Goal: Task Accomplishment & Management: Manage account settings

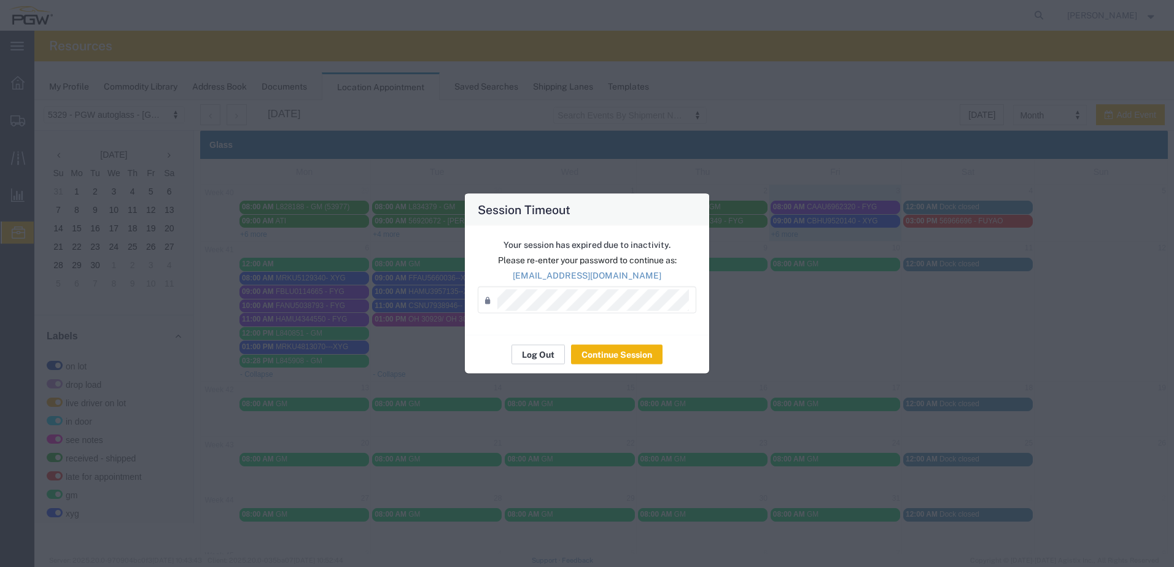
click at [540, 357] on button "Log Out" at bounding box center [537, 355] width 53 height 20
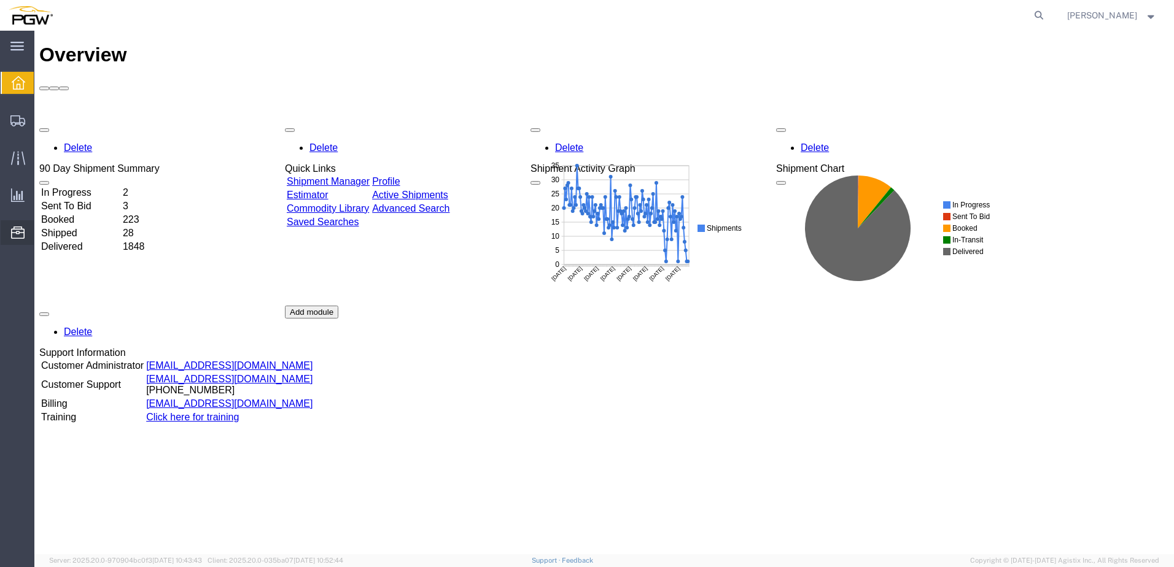
click at [0, 0] on span "Location Appointment" at bounding box center [0, 0] width 0 height 0
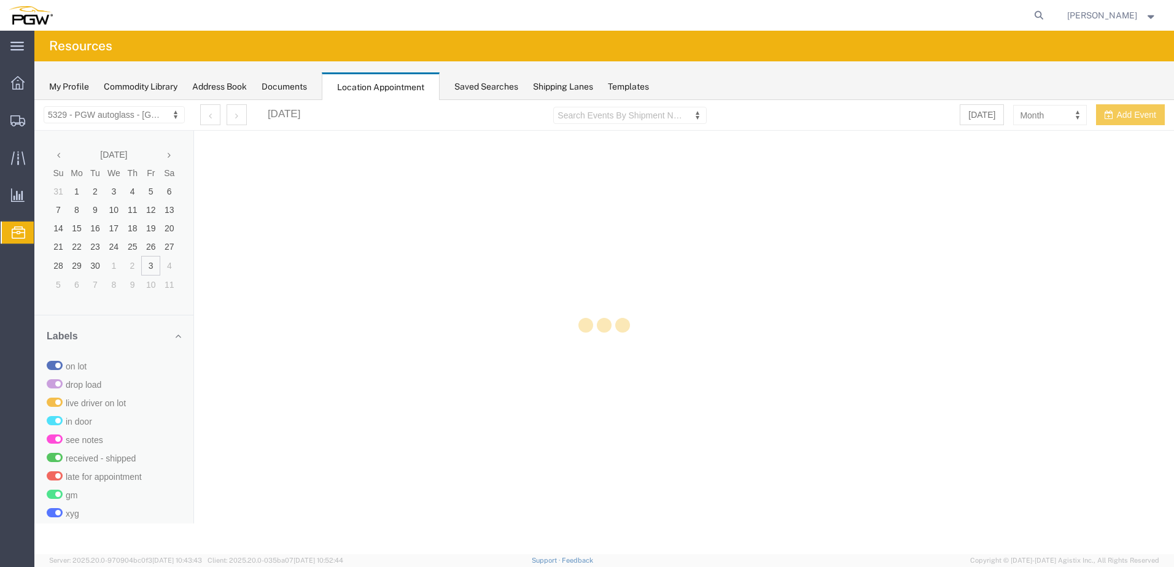
select select "28253"
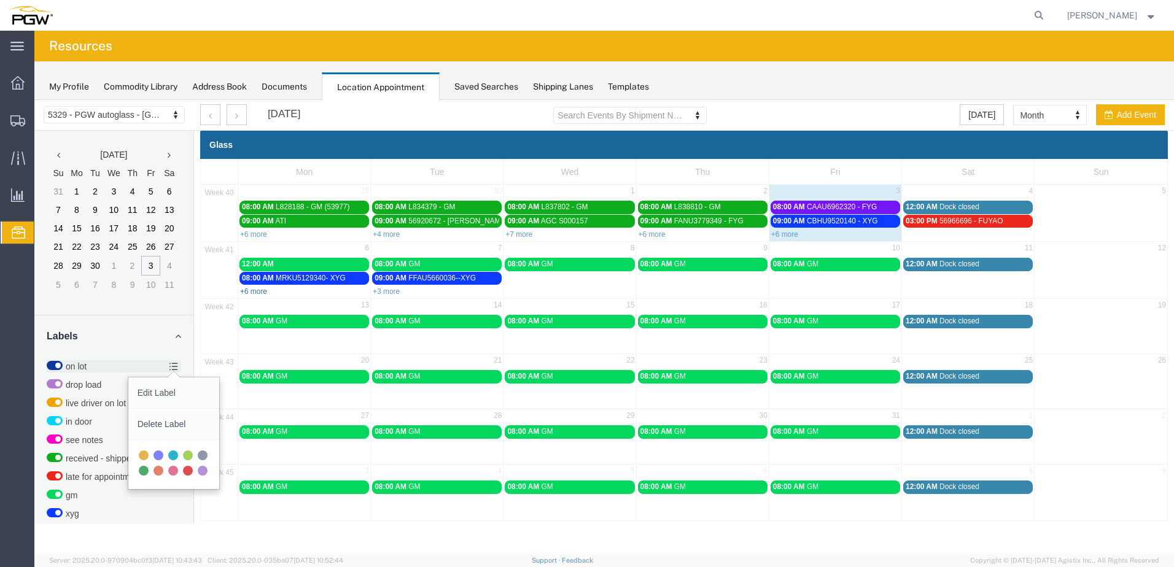
click at [262, 294] on link "+6 more" at bounding box center [253, 291] width 27 height 9
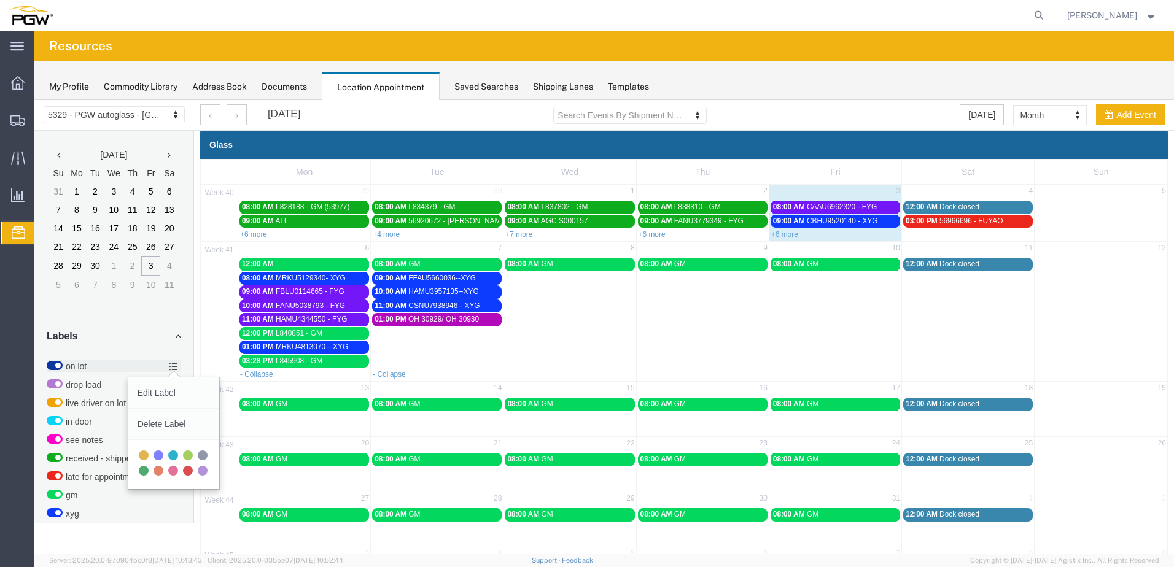
click at [258, 360] on span "03:28 PM" at bounding box center [258, 361] width 32 height 9
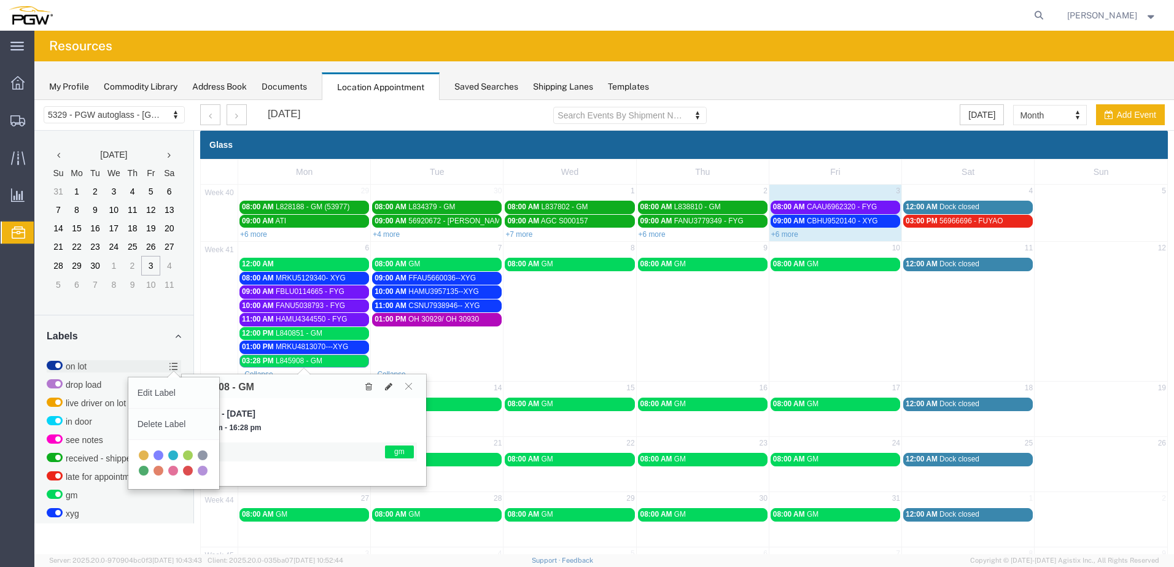
click at [307, 402] on div "[DATE], Oct 6, 2025 - [DATE] 15:28 pm - 16:28 pm gm" at bounding box center [304, 443] width 244 height 88
click at [390, 386] on icon at bounding box center [388, 387] width 7 height 9
select select "1"
select select "340"
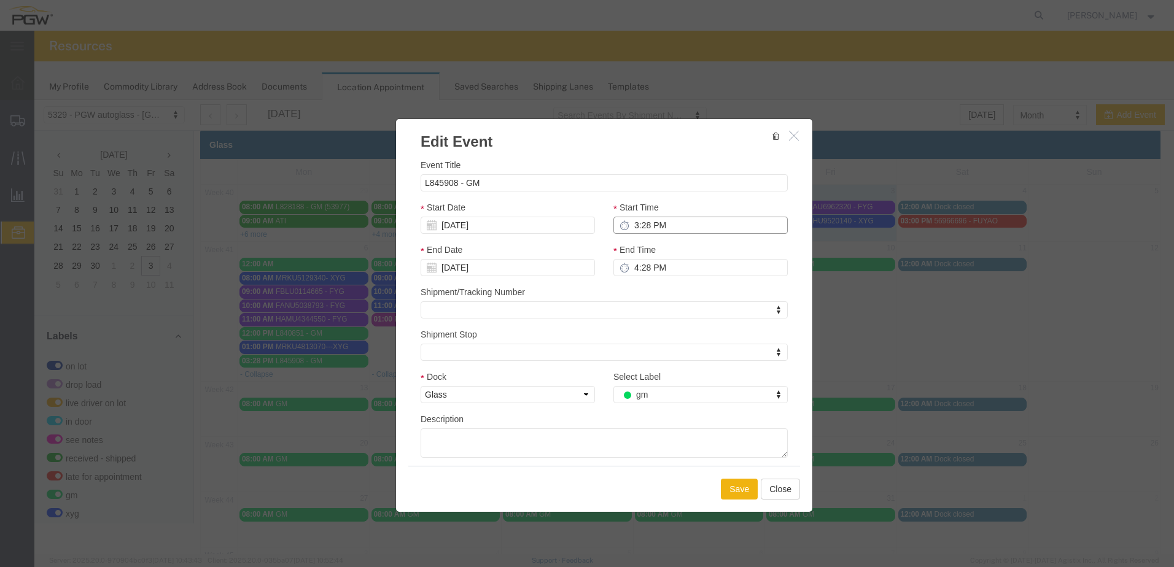
click at [629, 224] on input "3:28 PM" at bounding box center [700, 225] width 174 height 17
click at [640, 225] on input "2:28 PM" at bounding box center [700, 225] width 174 height 17
type input "2:00 PM"
click at [679, 293] on div "Shipment/Tracking Number Shipment/Tracking Number Shipment/Tracking Number" at bounding box center [604, 302] width 367 height 33
click at [737, 488] on button "Save" at bounding box center [739, 489] width 37 height 21
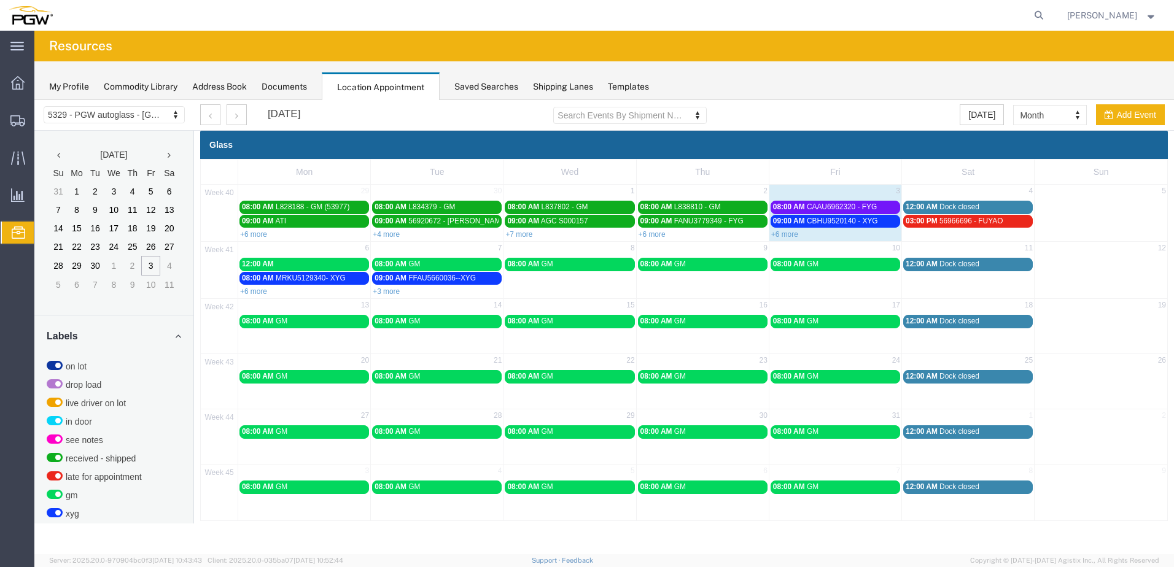
click at [788, 228] on link "09:00 AM CBHU9520140 - XYG" at bounding box center [836, 221] width 130 height 13
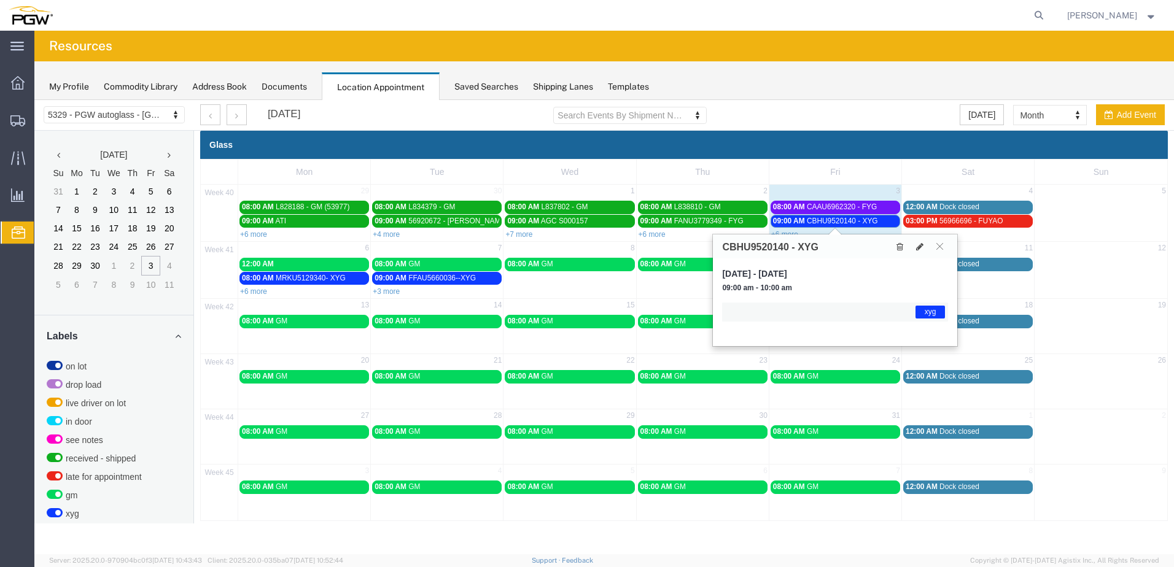
click at [900, 184] on th "Fri" at bounding box center [835, 172] width 133 height 25
click at [941, 243] on icon at bounding box center [939, 246] width 7 height 7
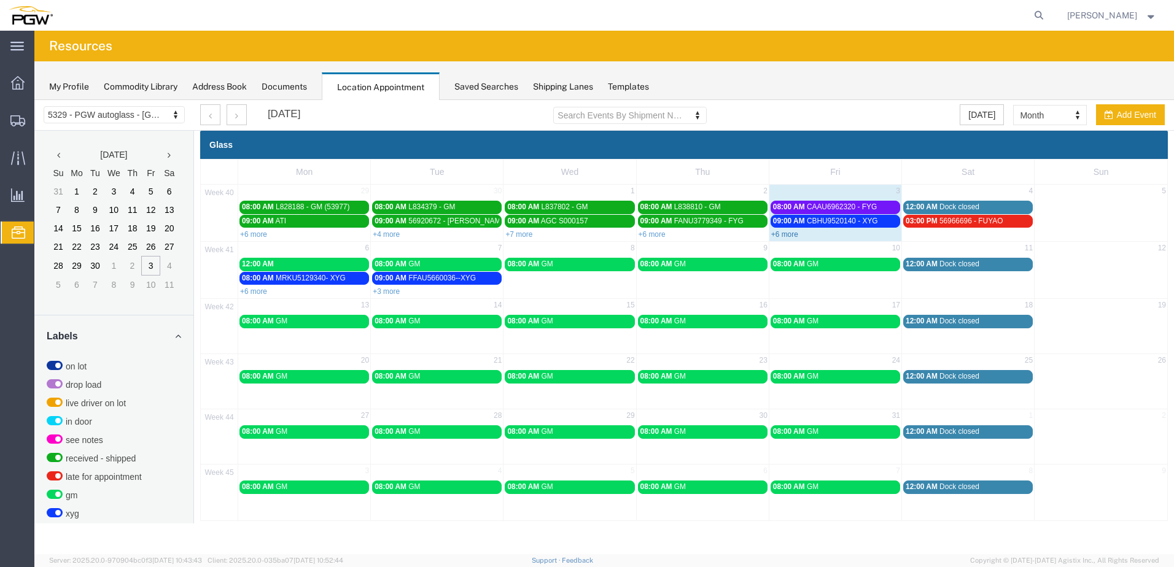
click at [780, 235] on link "+6 more" at bounding box center [784, 234] width 27 height 9
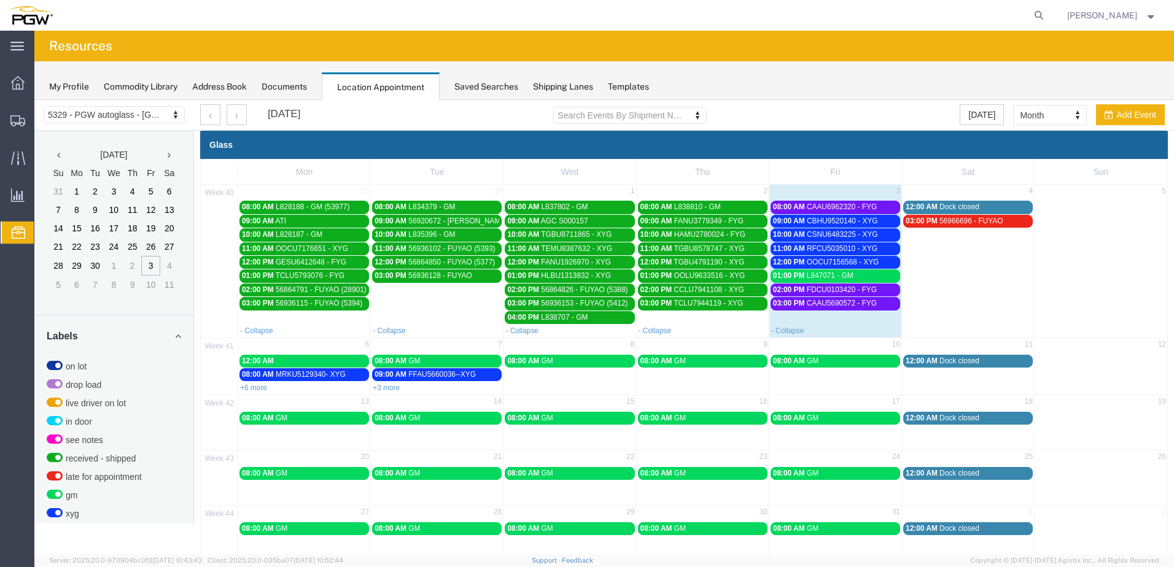
click at [795, 273] on span "01:00 PM" at bounding box center [789, 275] width 32 height 9
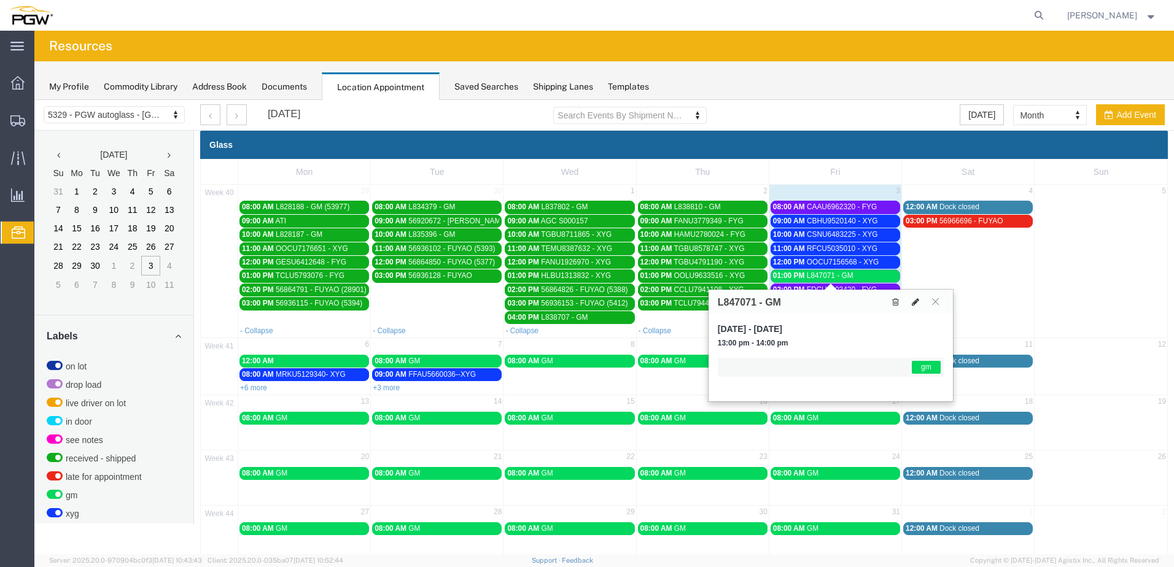
click at [921, 300] on button at bounding box center [915, 301] width 17 height 13
select select "1"
select select "340"
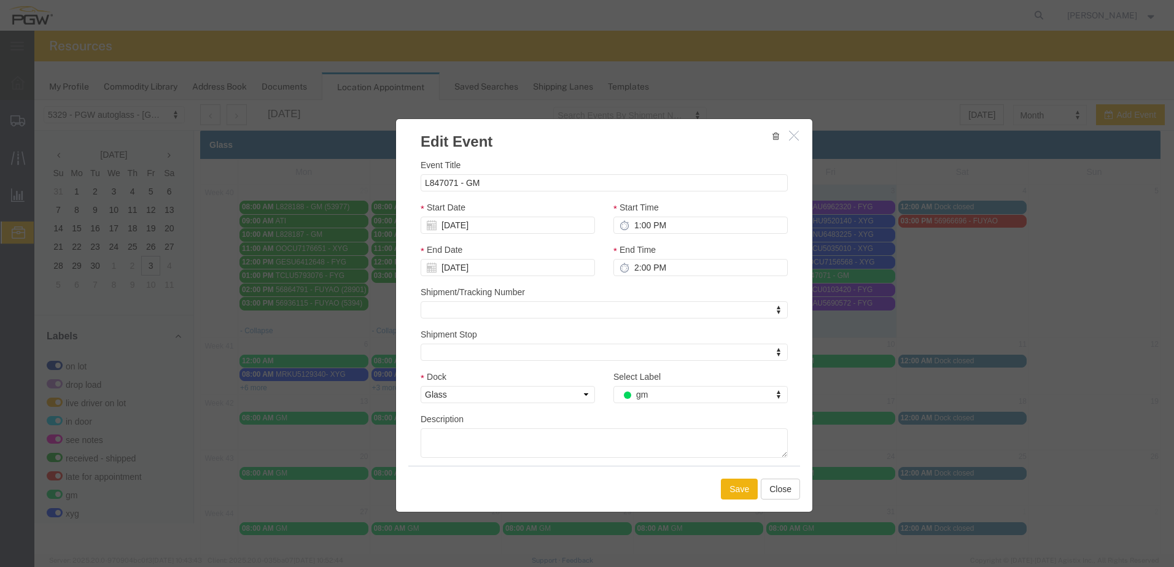
click at [427, 228] on icon at bounding box center [432, 225] width 10 height 10
click at [511, 230] on input "[DATE]" at bounding box center [508, 225] width 174 height 17
click at [443, 304] on td "6" at bounding box center [448, 302] width 18 height 18
click at [682, 322] on div "Event Title L847071 - GM Start Date [DATE] Start Time 1:00 PM End Date [DATE] E…" at bounding box center [604, 308] width 367 height 300
click at [741, 483] on button "Save" at bounding box center [739, 489] width 37 height 21
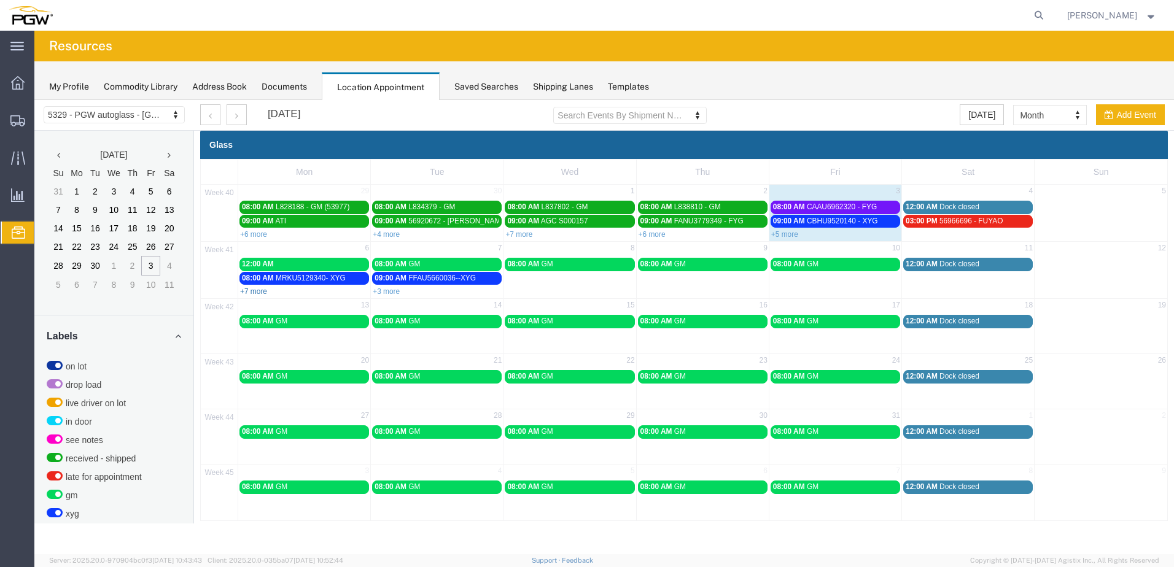
click at [256, 290] on link "+7 more" at bounding box center [253, 291] width 27 height 9
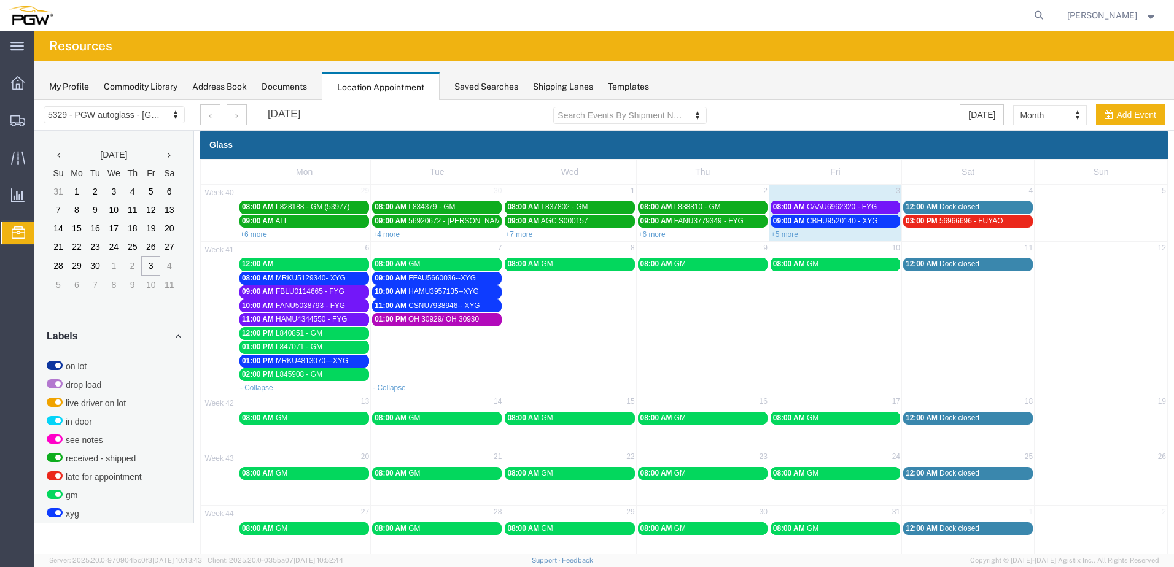
click at [290, 348] on span "L847071 - GM" at bounding box center [299, 347] width 47 height 9
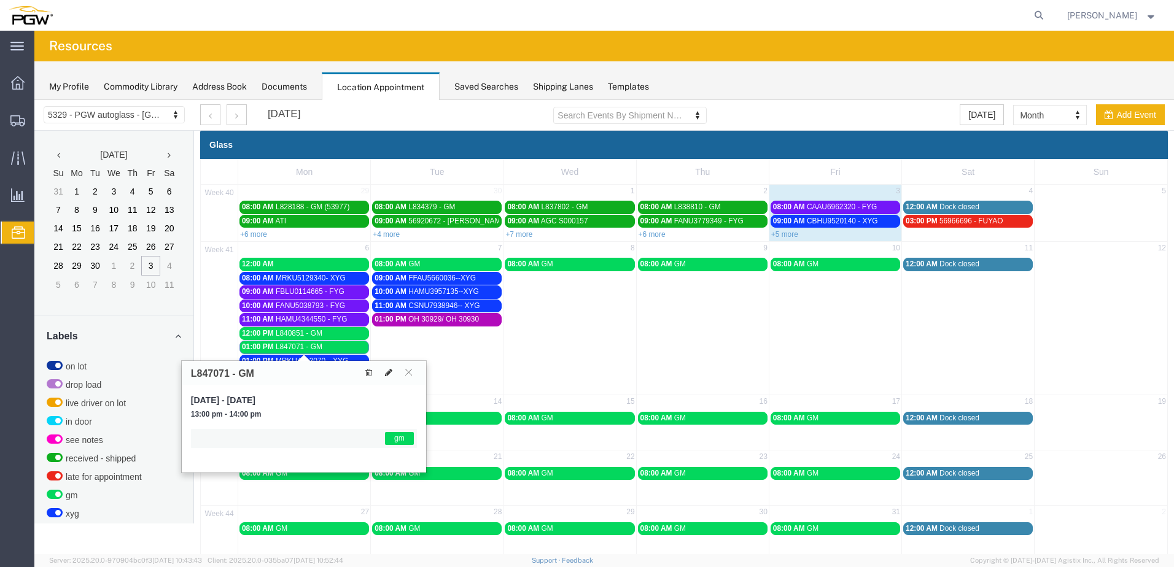
click at [388, 371] on icon at bounding box center [388, 372] width 7 height 9
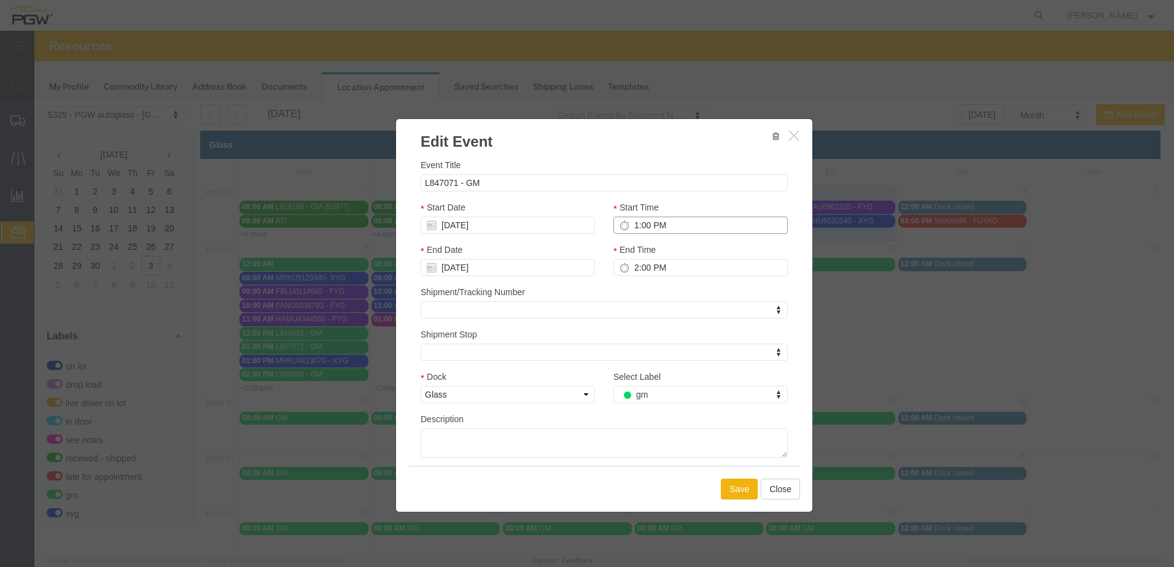
click at [627, 229] on input "1:00 PM" at bounding box center [700, 225] width 174 height 17
type input "3:00 PM"
click at [652, 287] on div "Shipment/Tracking Number Shipment/Tracking Number Shipment/Tracking Number" at bounding box center [604, 302] width 367 height 33
click at [723, 490] on button "Save" at bounding box center [739, 489] width 37 height 21
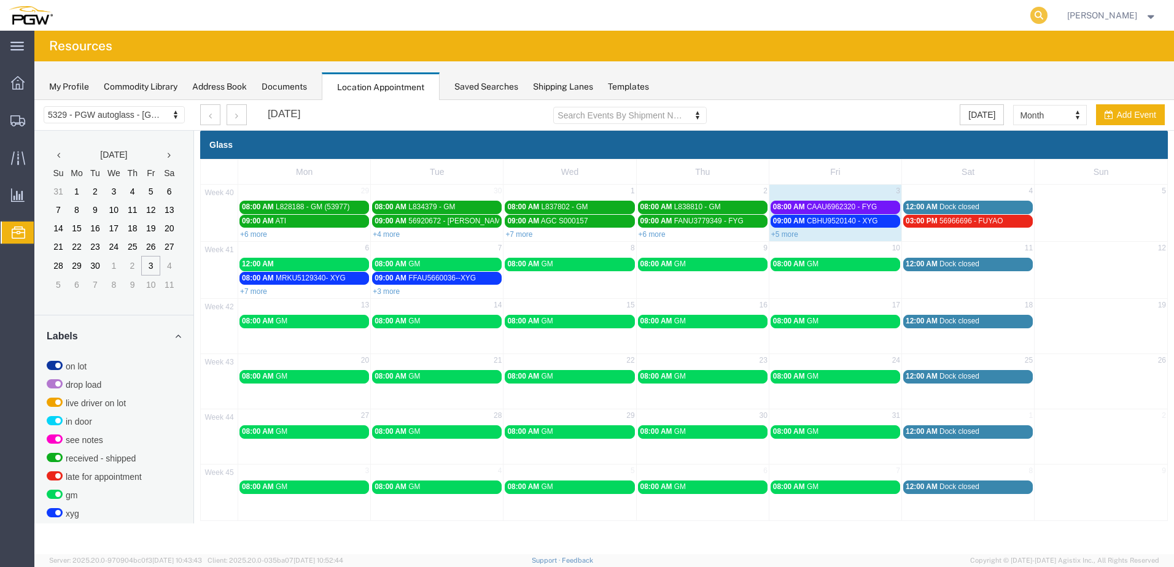
click at [1031, 13] on icon at bounding box center [1038, 15] width 17 height 17
paste input "56968183"
type input "56968183"
click at [1030, 12] on icon at bounding box center [1038, 15] width 17 height 17
